Goal: Connect with others: Connect with others

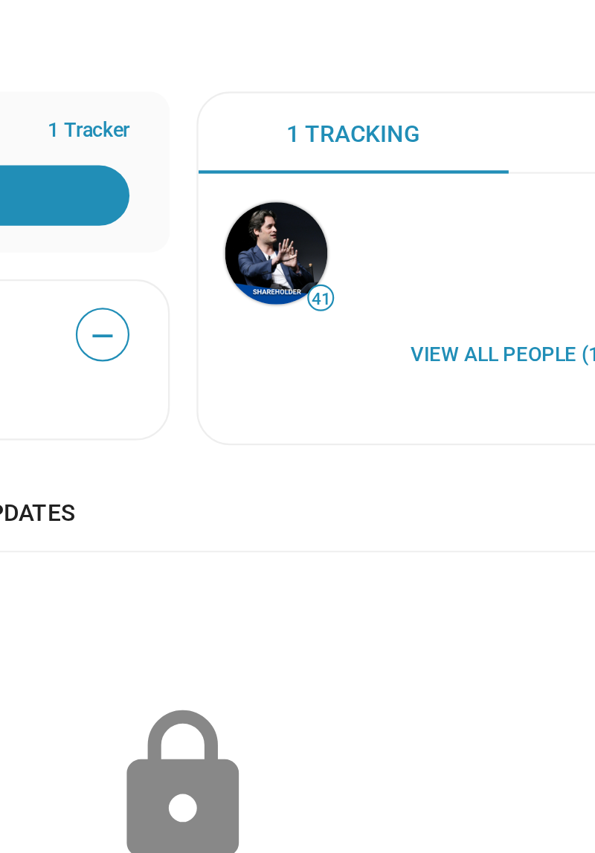
click at [344, 285] on img at bounding box center [338, 284] width 45 height 45
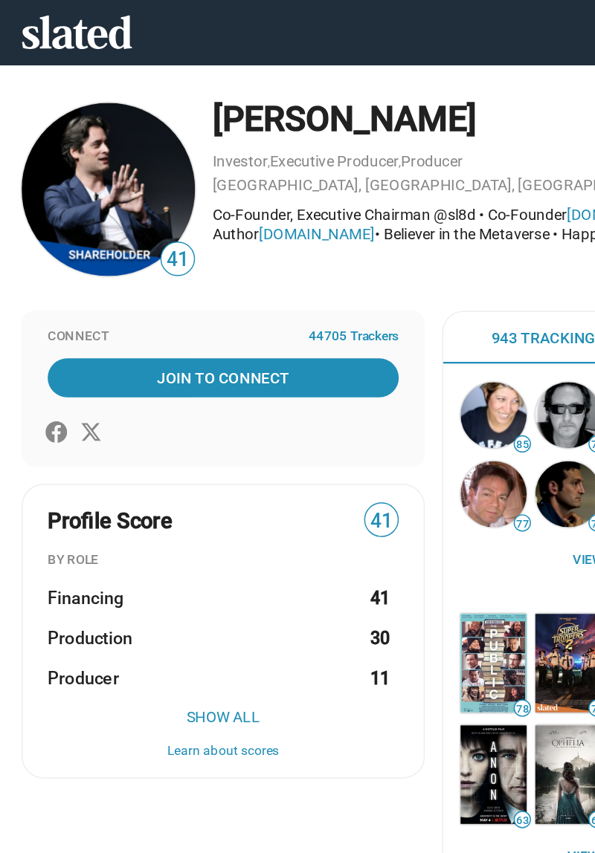
click at [178, 255] on span "Join To Connect" at bounding box center [153, 259] width 235 height 27
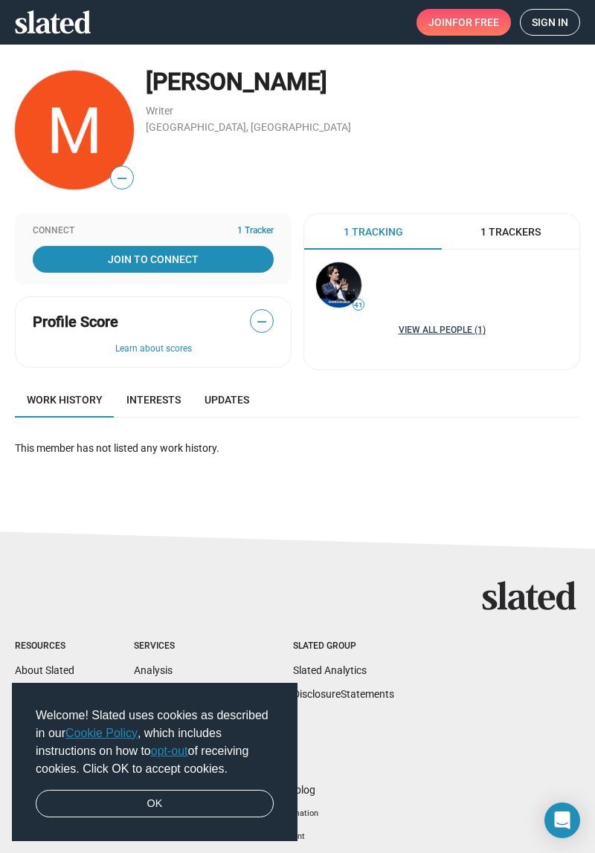
click at [462, 331] on link "View all People (1)" at bounding box center [441, 331] width 87 height 12
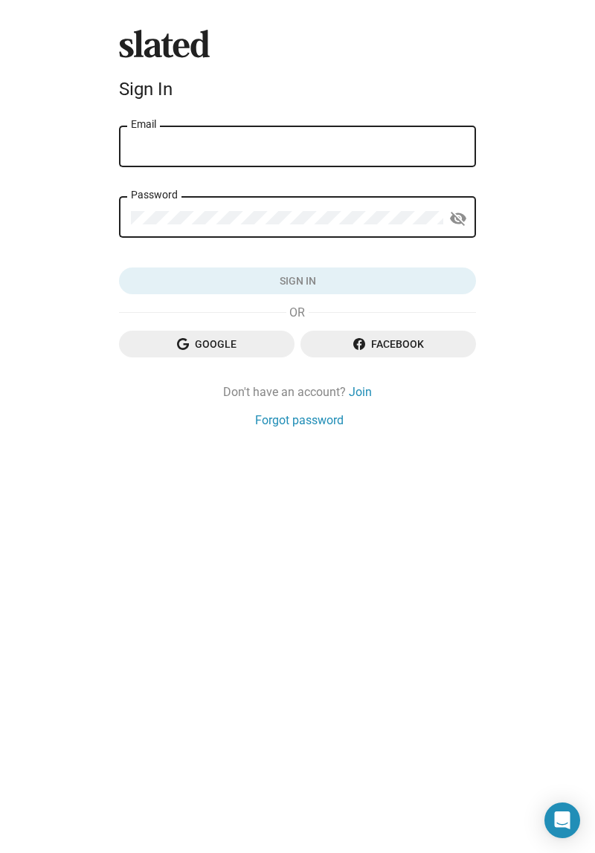
click at [319, 143] on input "Email" at bounding box center [297, 146] width 333 height 13
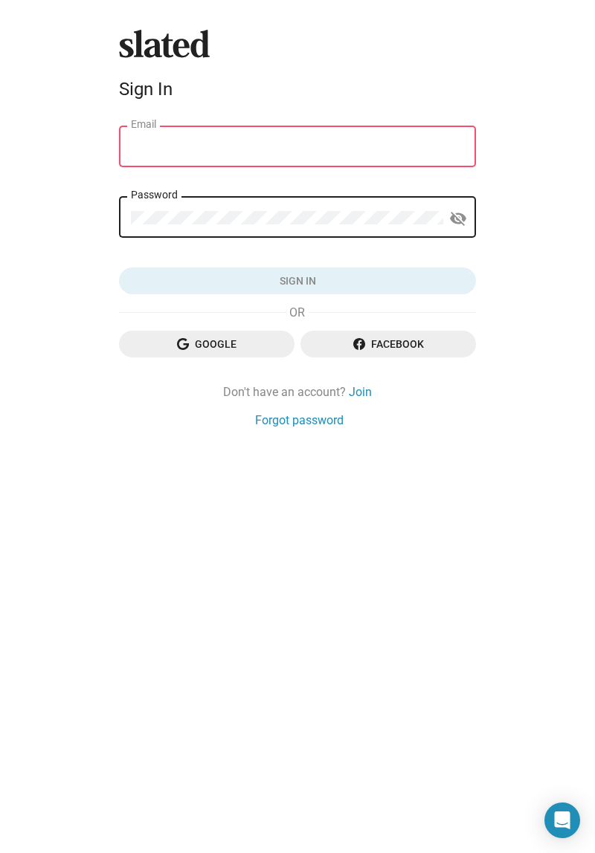
type input "[EMAIL_ADDRESS][DOMAIN_NAME]"
click at [119, 268] on button "Sign in" at bounding box center [297, 281] width 357 height 27
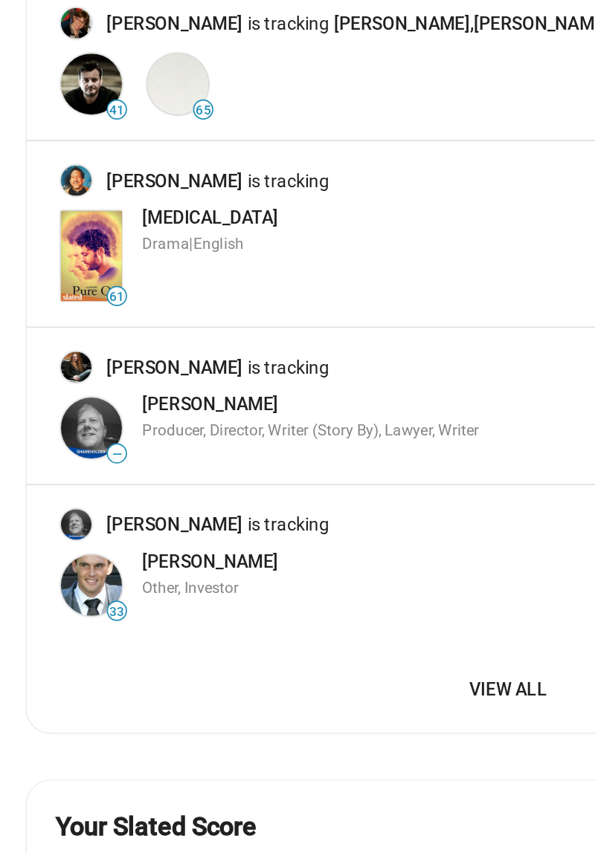
scroll to position [1596, 0]
click at [51, 343] on img at bounding box center [45, 352] width 18 height 18
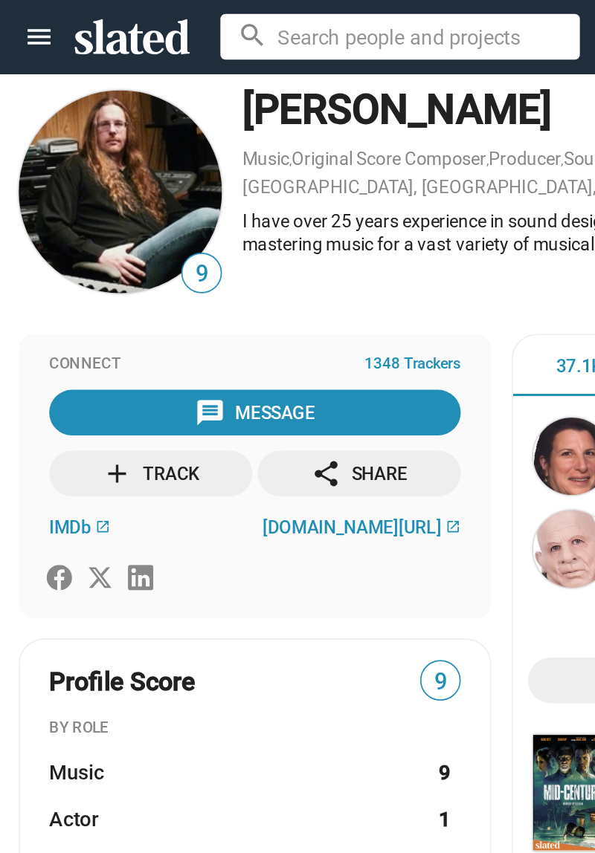
scroll to position [15, 0]
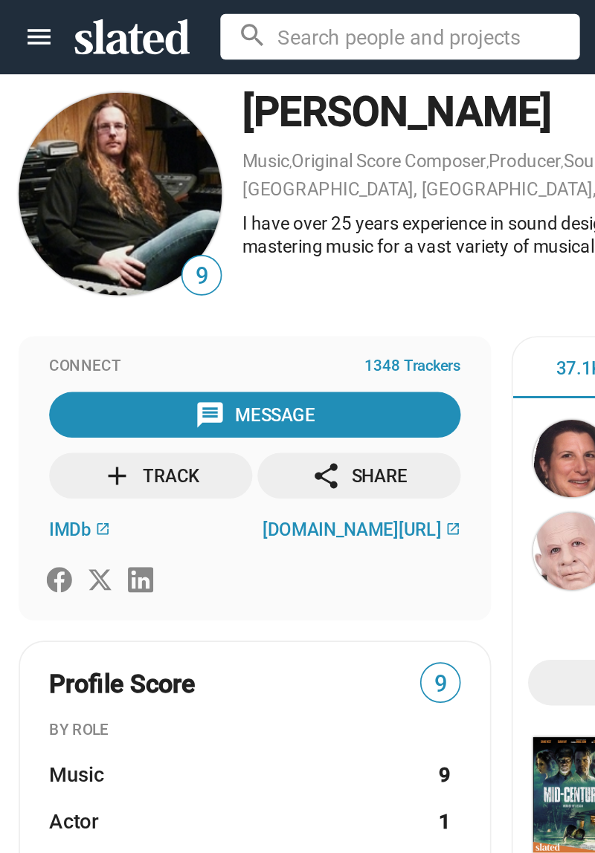
click at [171, 242] on div "message Message" at bounding box center [153, 243] width 71 height 27
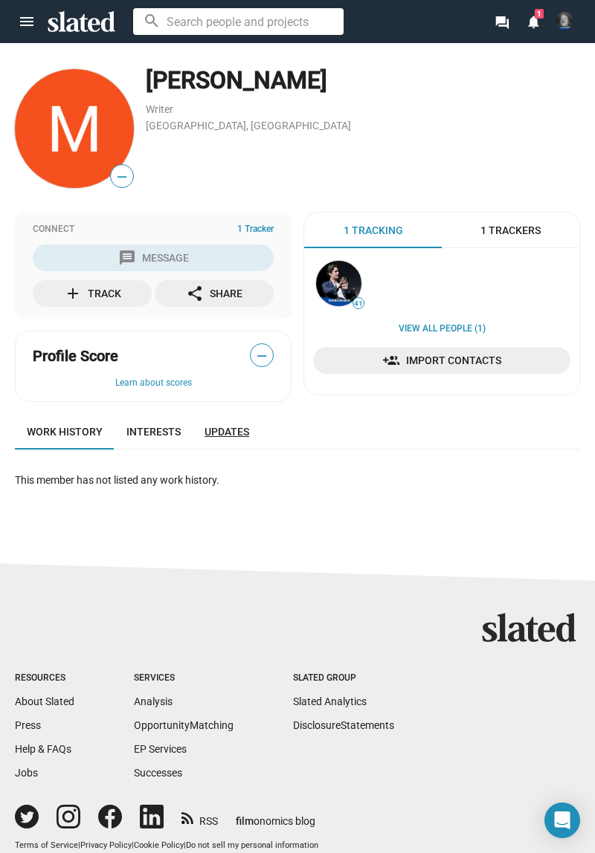
click at [230, 426] on span "Updates" at bounding box center [226, 432] width 45 height 12
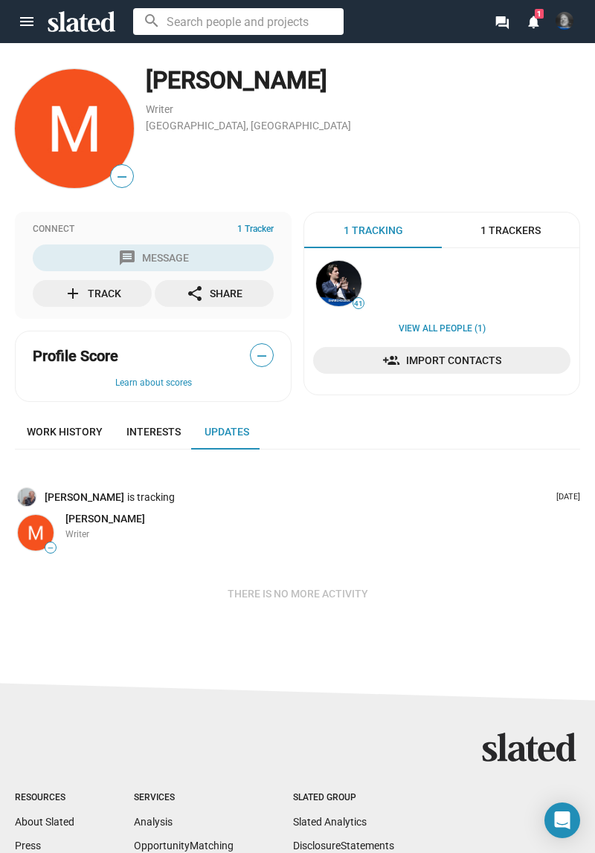
click at [31, 502] on img at bounding box center [27, 497] width 18 height 18
